Goal: Entertainment & Leisure: Consume media (video, audio)

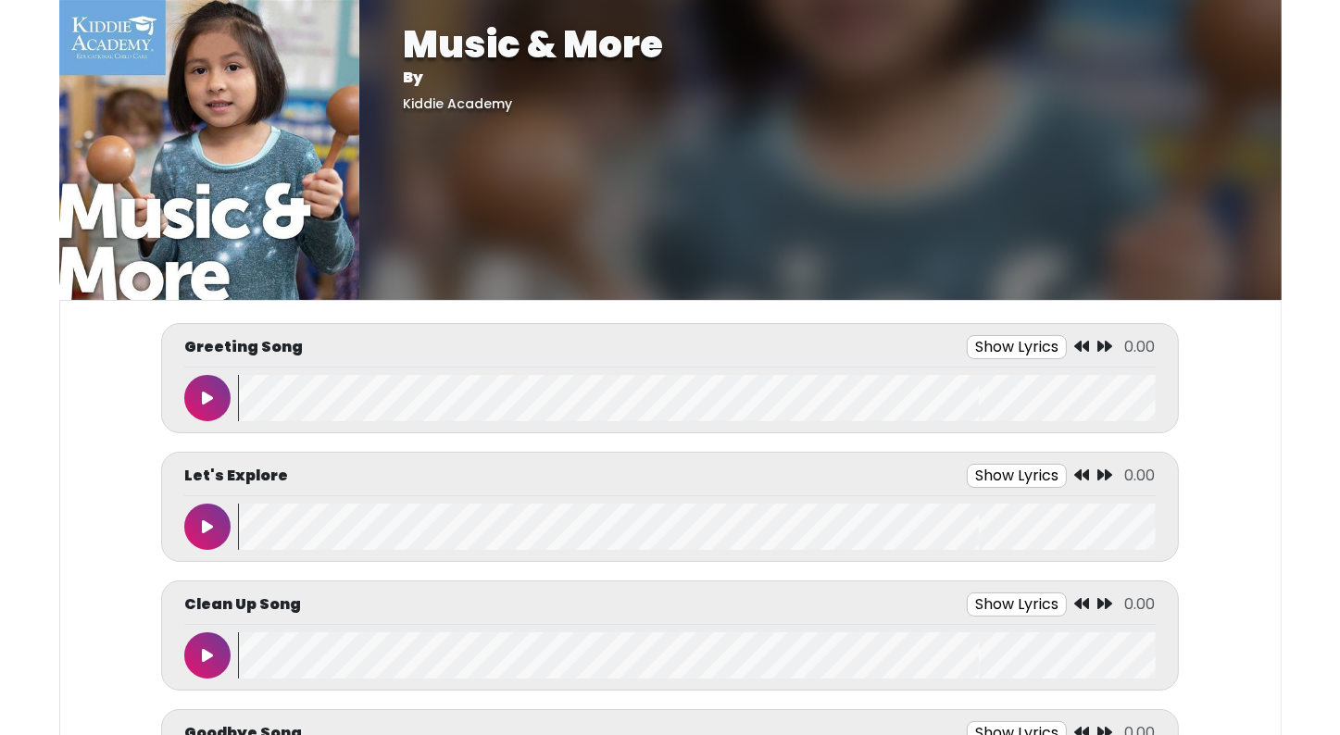
click at [212, 391] on icon at bounding box center [207, 398] width 11 height 15
click at [212, 390] on button at bounding box center [207, 398] width 46 height 46
click at [214, 387] on button at bounding box center [207, 398] width 46 height 46
click at [195, 393] on button at bounding box center [207, 398] width 46 height 46
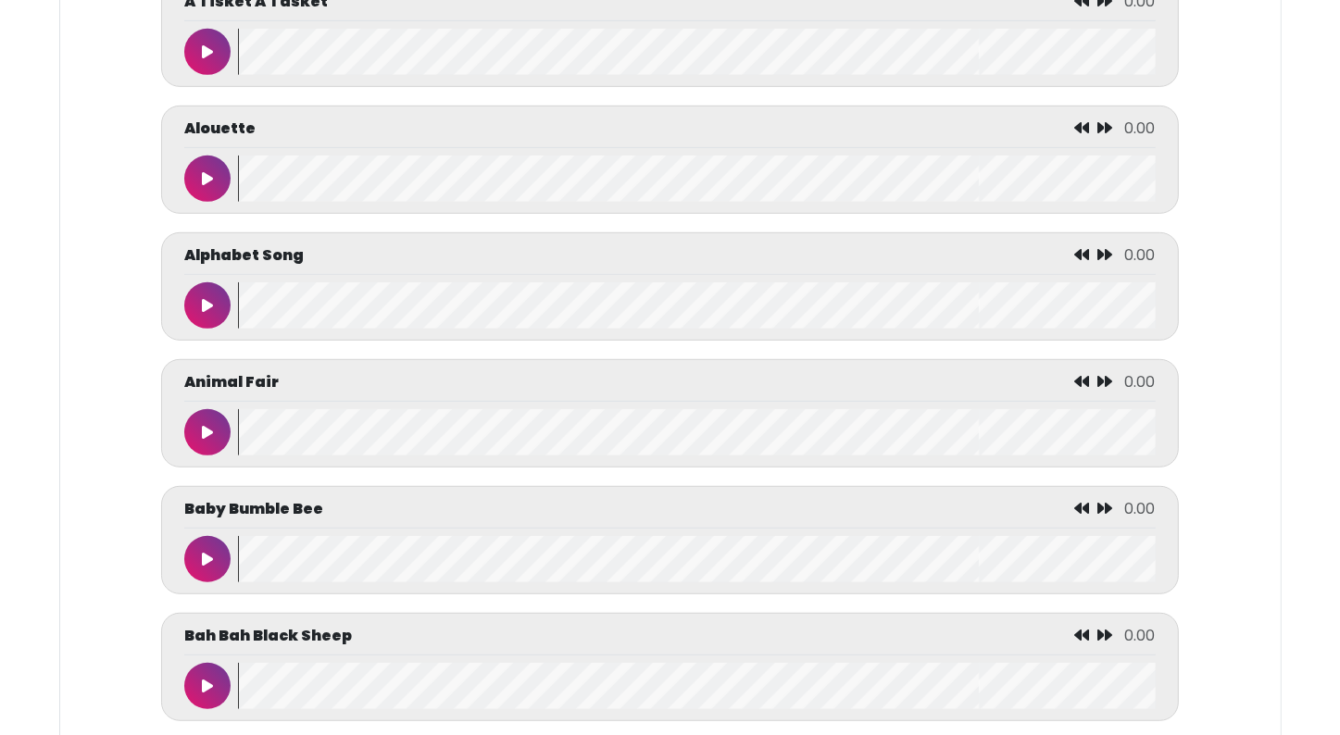
scroll to position [1018, 0]
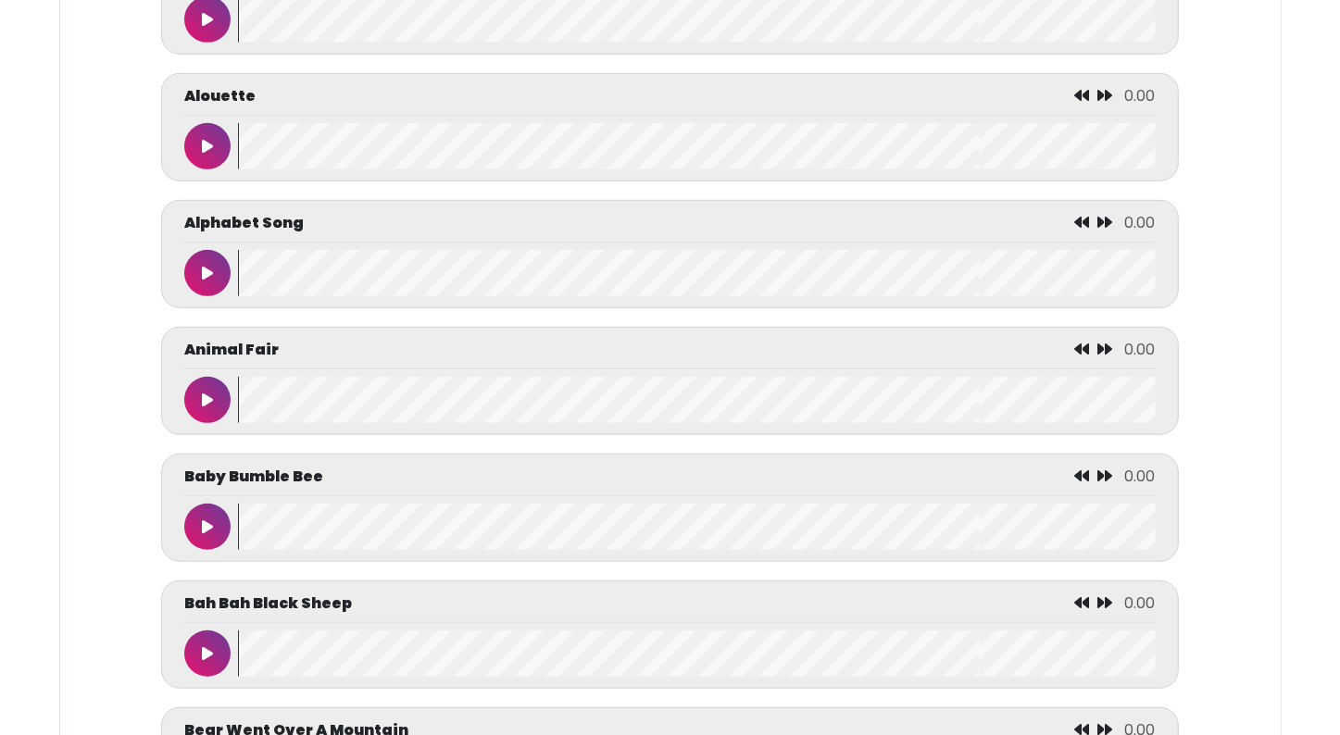
click at [213, 278] on button at bounding box center [207, 273] width 46 height 46
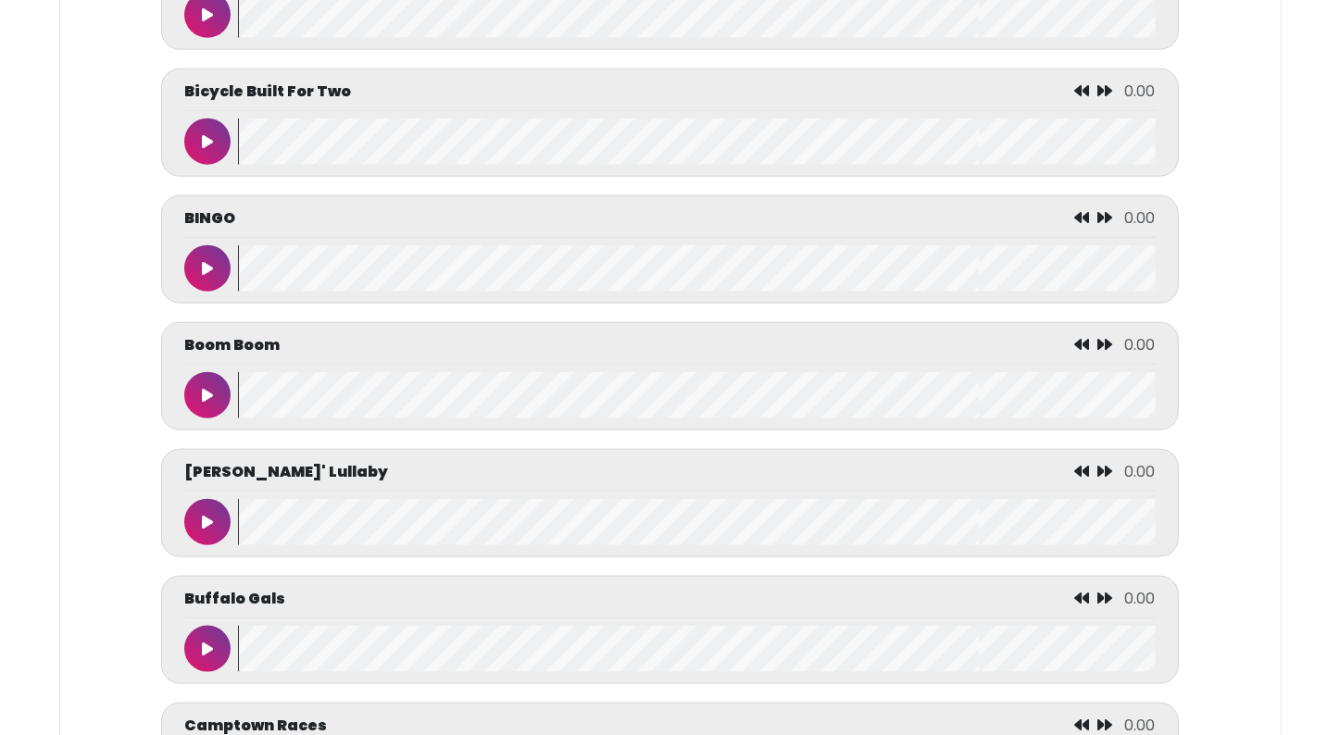
scroll to position [1944, 0]
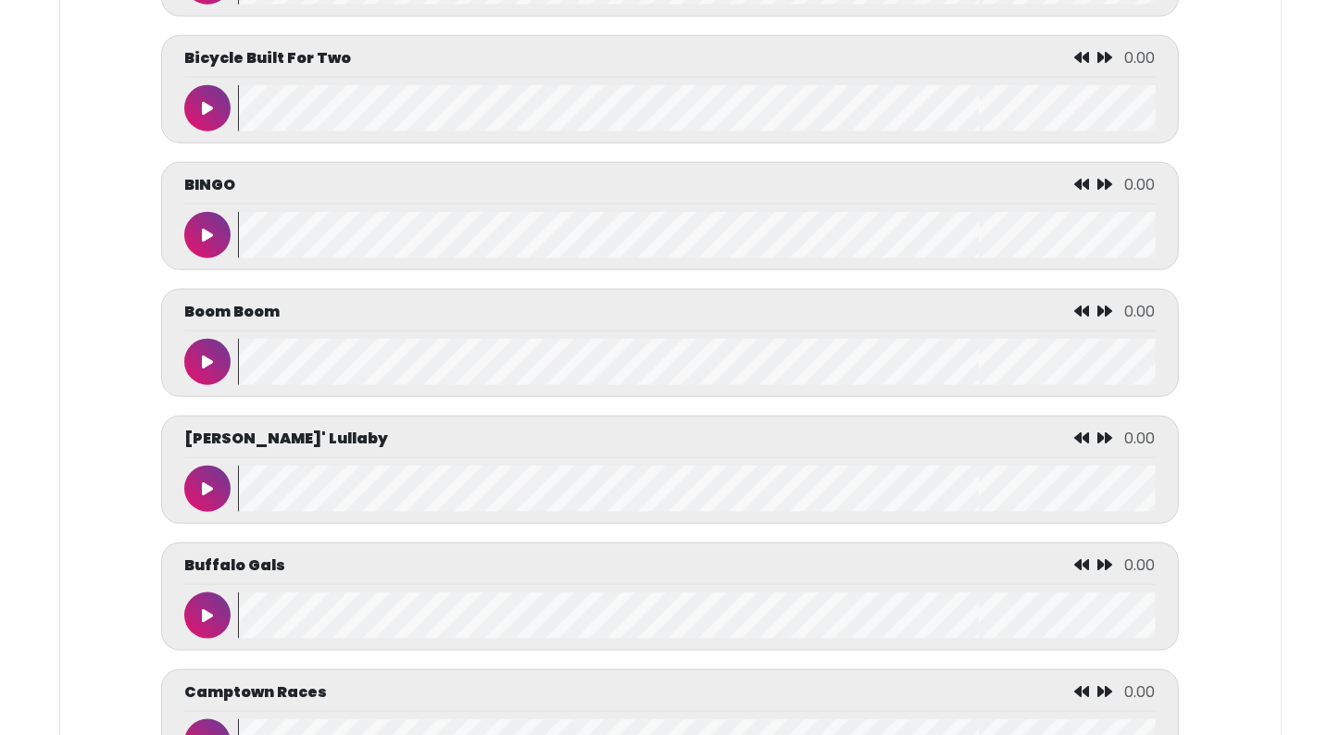
click at [204, 219] on button at bounding box center [207, 235] width 46 height 46
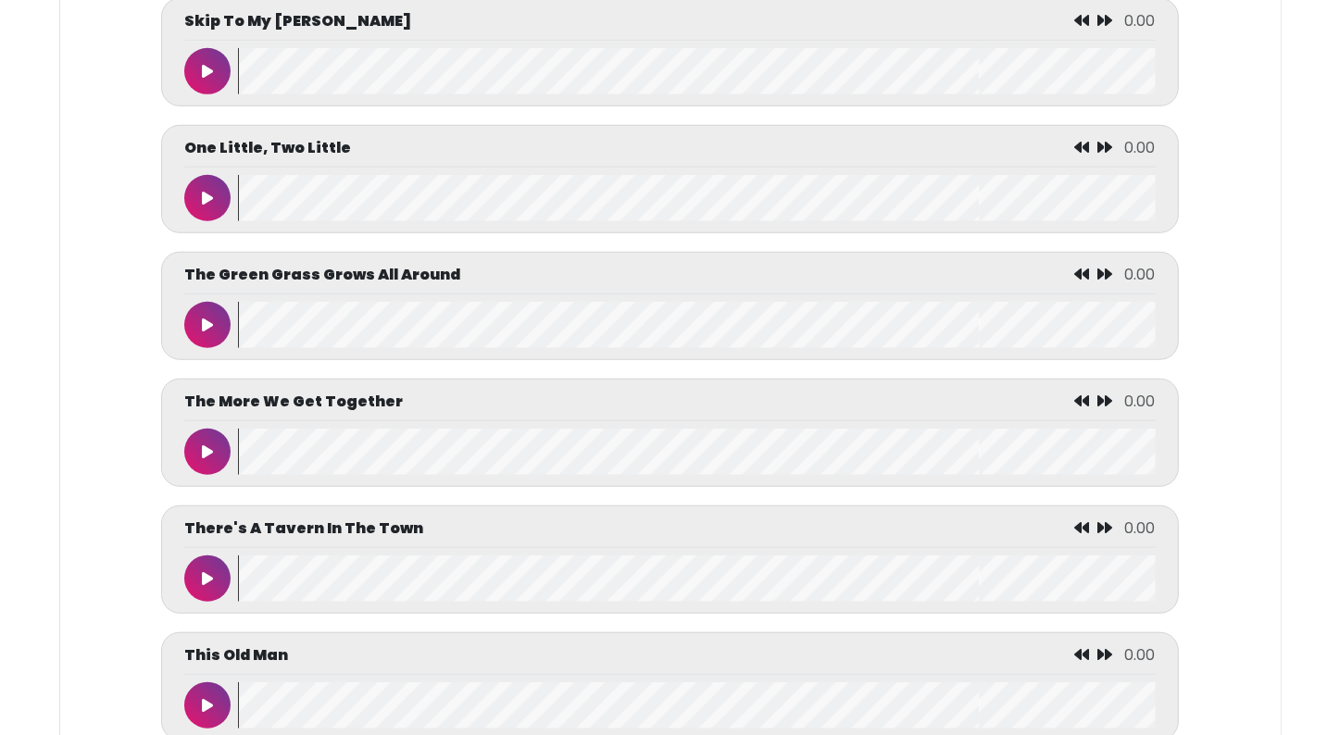
scroll to position [8148, 0]
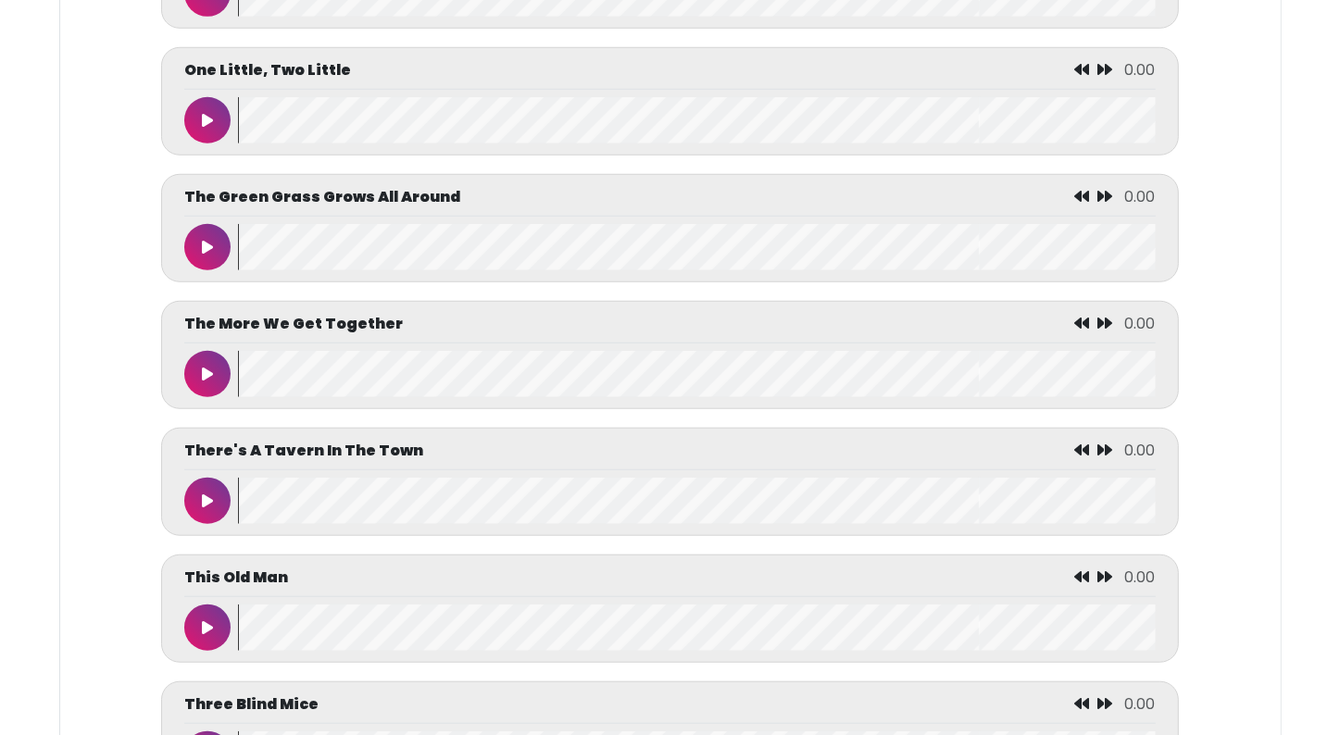
click at [201, 453] on p "There's A Tavern In The Town" at bounding box center [303, 451] width 239 height 22
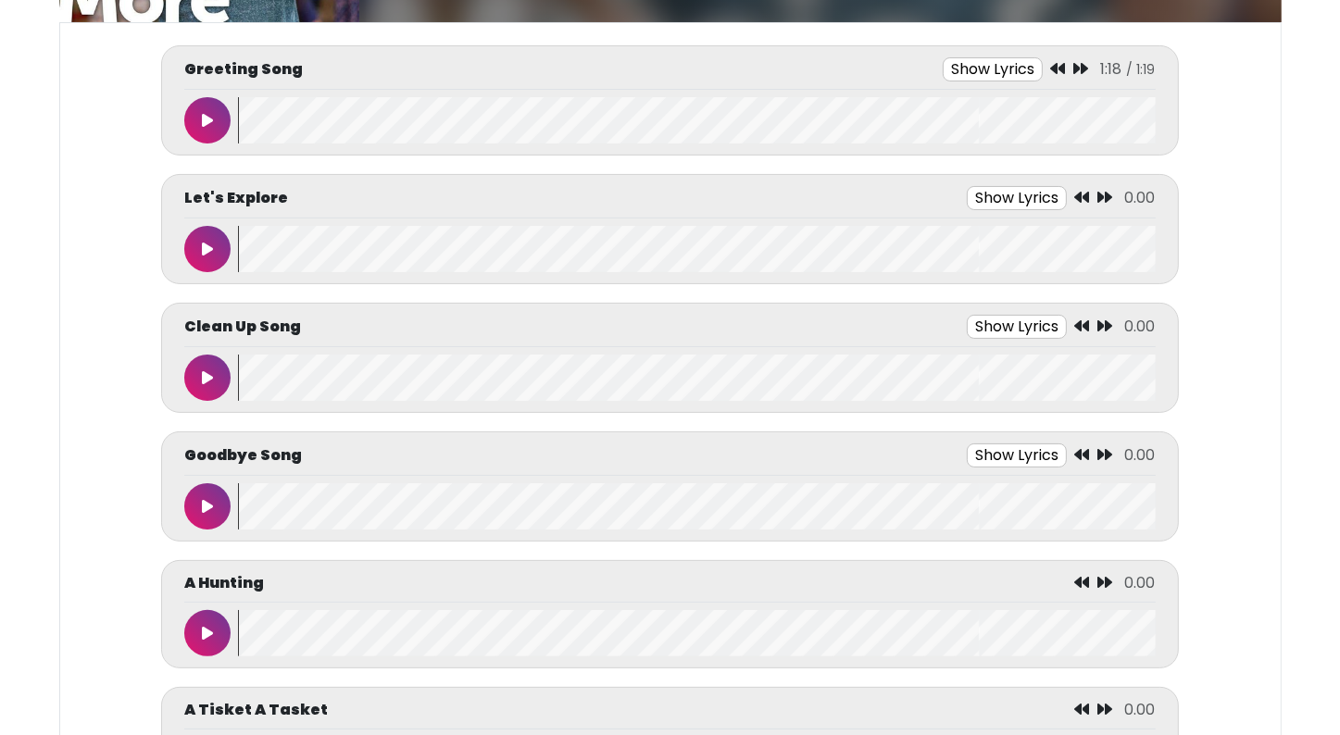
scroll to position [463, 0]
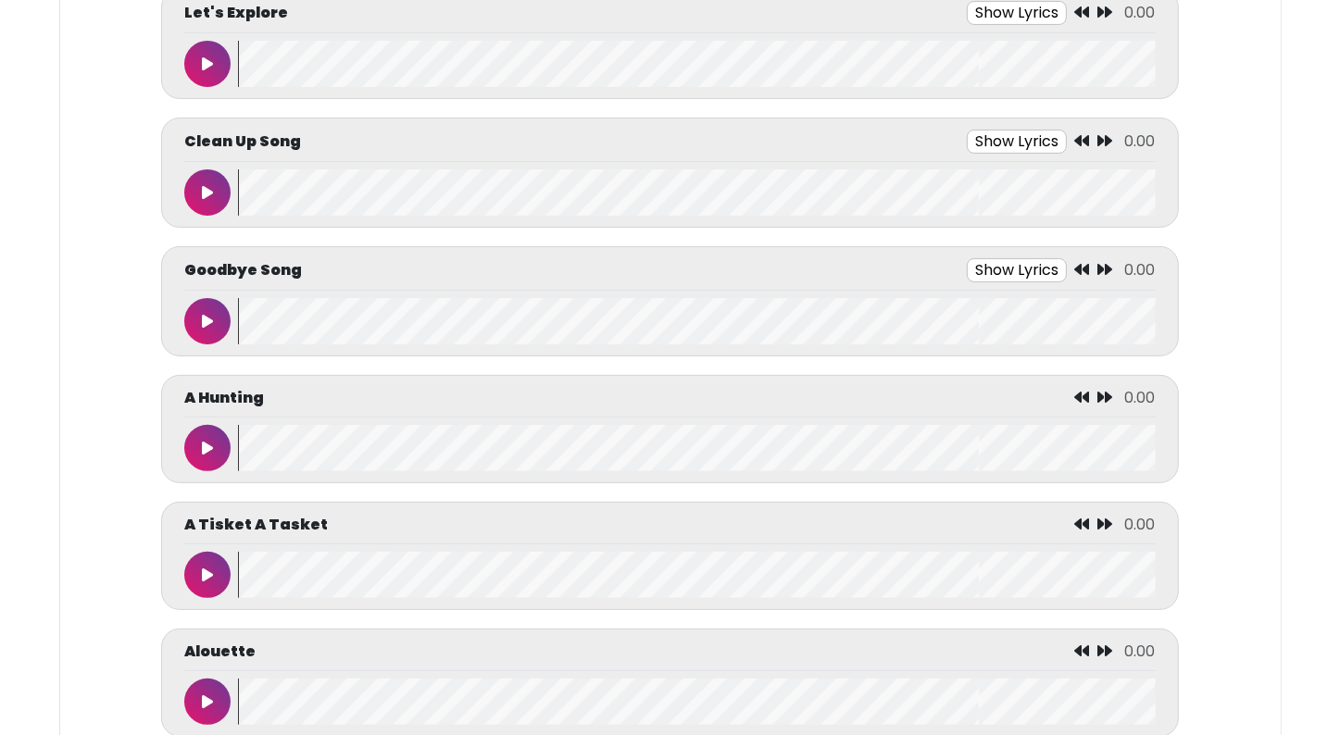
click at [209, 302] on button at bounding box center [207, 321] width 46 height 46
